Goal: Check status: Check status

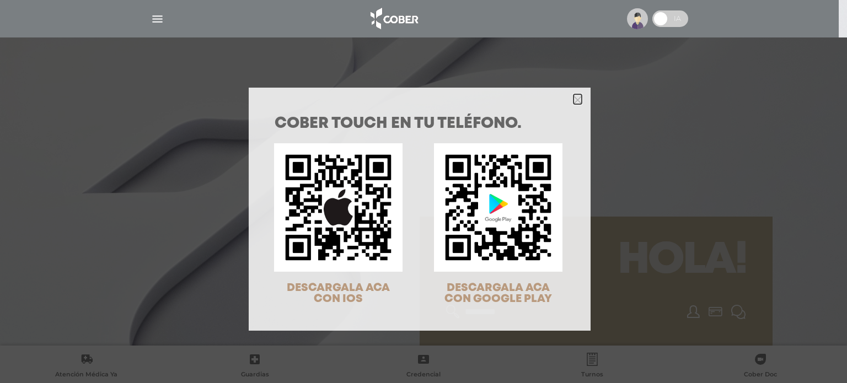
click at [575, 94] on icon "Close" at bounding box center [577, 99] width 8 height 12
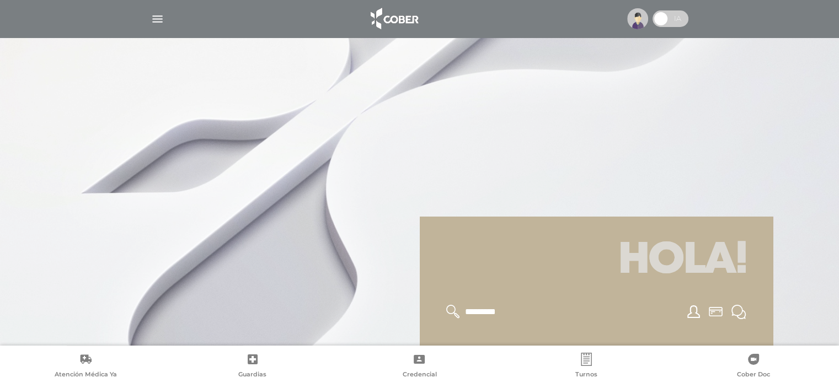
click at [157, 17] on img "button" at bounding box center [158, 19] width 14 height 14
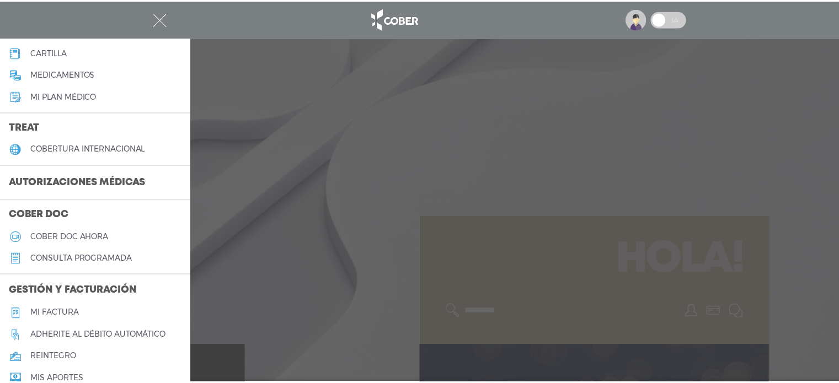
scroll to position [165, 0]
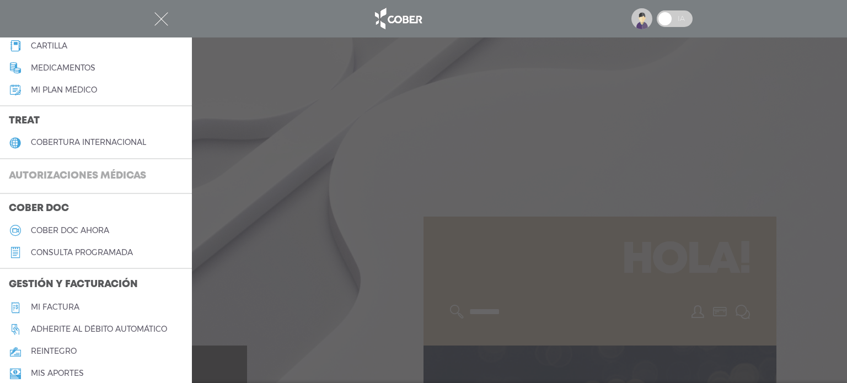
click at [122, 171] on h3 "Autorizaciones médicas" at bounding box center [77, 176] width 155 height 21
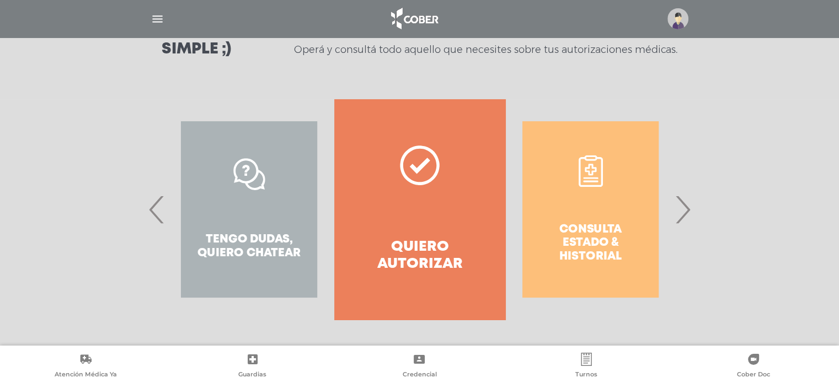
click at [443, 254] on h4 "Quiero autorizar" at bounding box center [419, 256] width 131 height 34
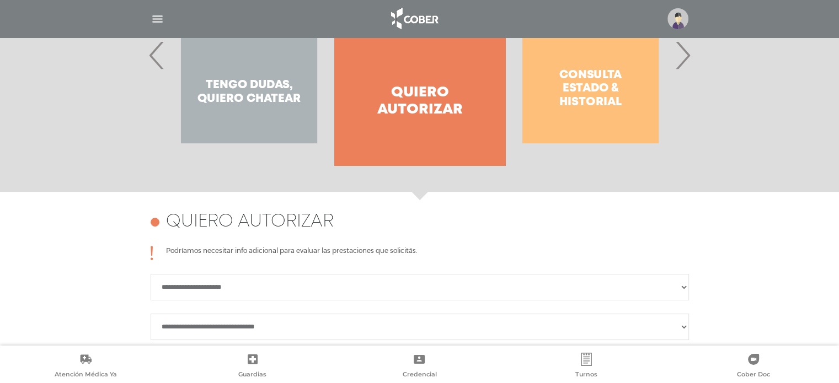
scroll to position [324, 0]
click at [596, 88] on div "Consulta estado & historial" at bounding box center [590, 55] width 170 height 221
click at [680, 57] on span "›" at bounding box center [683, 55] width 22 height 60
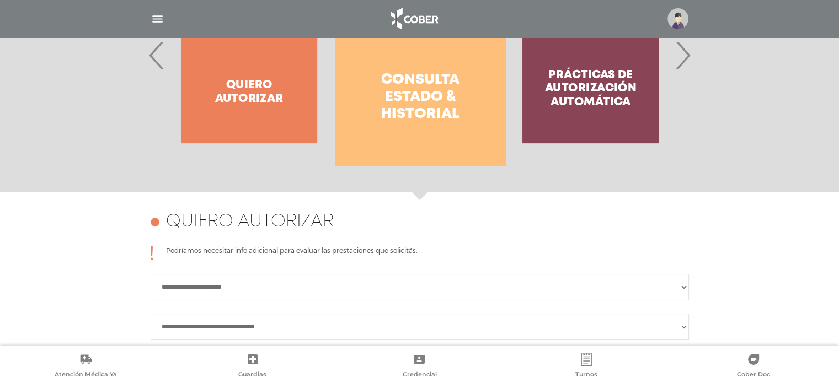
click at [413, 93] on h4 "Consulta estado & historial" at bounding box center [420, 98] width 131 height 52
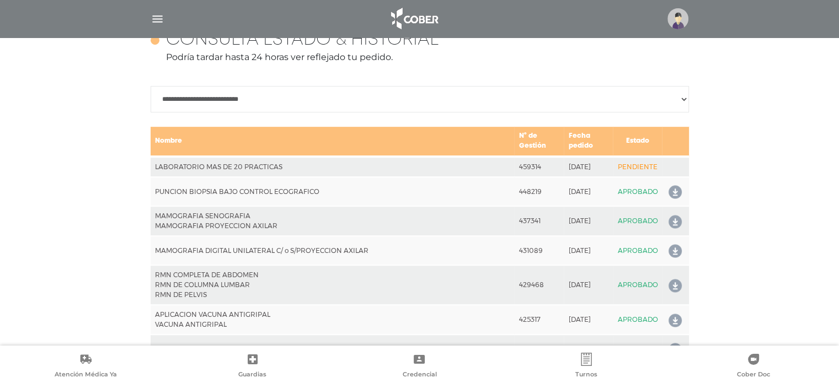
scroll to position [490, 0]
